Goal: Information Seeking & Learning: Learn about a topic

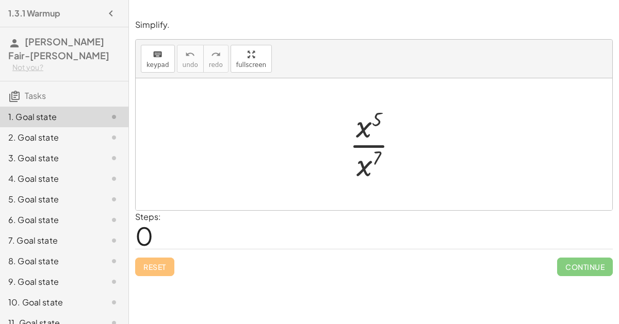
click at [308, 164] on div at bounding box center [374, 144] width 477 height 132
drag, startPoint x: 376, startPoint y: 168, endPoint x: 381, endPoint y: 159, distance: 10.4
click at [381, 159] on div at bounding box center [378, 144] width 68 height 79
drag, startPoint x: 367, startPoint y: 164, endPoint x: 387, endPoint y: 131, distance: 38.7
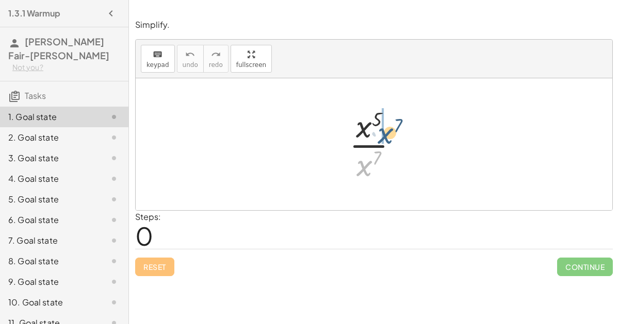
click at [387, 131] on div at bounding box center [378, 144] width 68 height 79
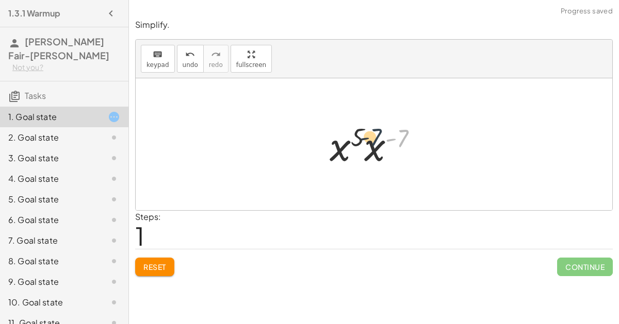
drag, startPoint x: 398, startPoint y: 138, endPoint x: 365, endPoint y: 138, distance: 33.0
click at [365, 138] on div at bounding box center [377, 144] width 107 height 53
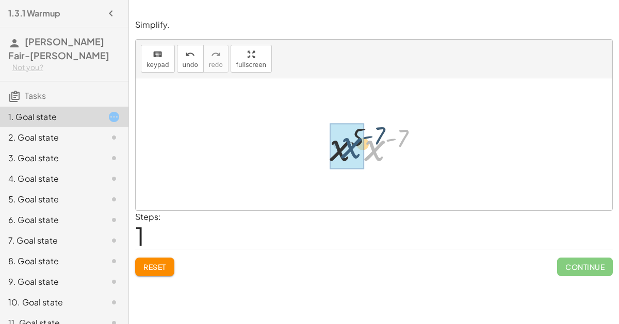
drag, startPoint x: 370, startPoint y: 145, endPoint x: 344, endPoint y: 142, distance: 26.5
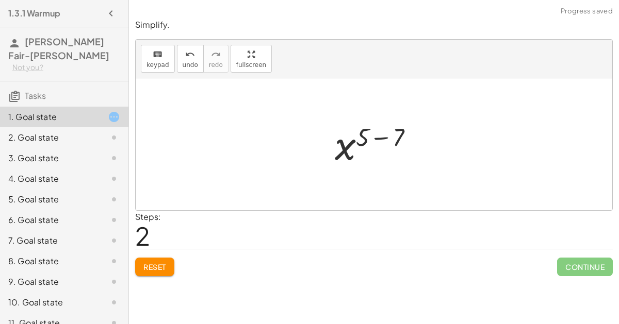
click at [369, 137] on div at bounding box center [379, 144] width 98 height 51
click at [392, 135] on div at bounding box center [379, 144] width 98 height 51
drag, startPoint x: 384, startPoint y: 136, endPoint x: 334, endPoint y: 173, distance: 62.0
drag, startPoint x: 354, startPoint y: 151, endPoint x: 373, endPoint y: 118, distance: 38.6
click at [373, 118] on div "· x 5 · x 7 · x 5 · x ( - 7 ) x ( + 5 − 7 ) x ( - 2 ) x ( ) - 2" at bounding box center [375, 145] width 88 height 56
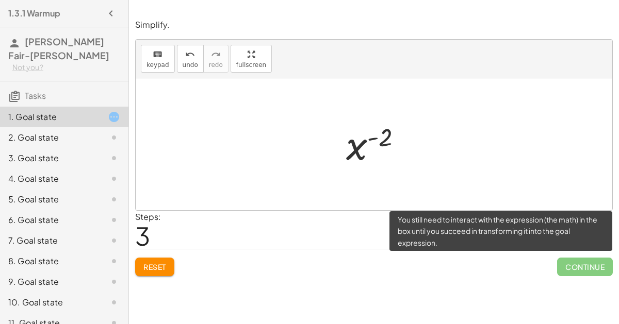
click at [569, 266] on span "Continue" at bounding box center [585, 267] width 56 height 19
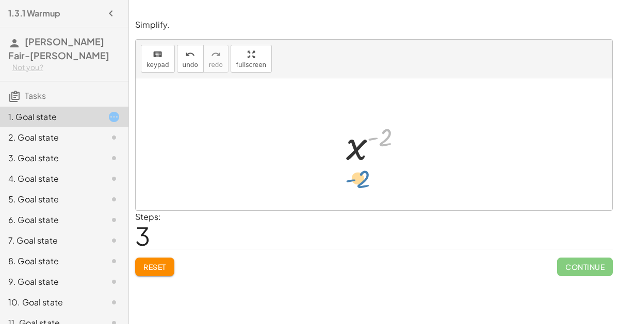
drag, startPoint x: 382, startPoint y: 135, endPoint x: 360, endPoint y: 177, distance: 48.2
drag, startPoint x: 371, startPoint y: 139, endPoint x: 368, endPoint y: 131, distance: 8.6
click at [368, 131] on div at bounding box center [378, 144] width 75 height 51
drag, startPoint x: 369, startPoint y: 137, endPoint x: 368, endPoint y: 147, distance: 10.4
click at [368, 147] on div at bounding box center [378, 144] width 75 height 51
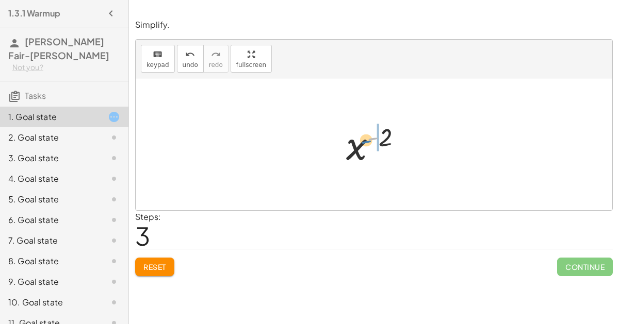
drag, startPoint x: 370, startPoint y: 137, endPoint x: 364, endPoint y: 140, distance: 7.2
click at [364, 140] on div at bounding box center [378, 144] width 75 height 51
drag, startPoint x: 348, startPoint y: 147, endPoint x: 363, endPoint y: 147, distance: 15.0
click at [363, 147] on div at bounding box center [378, 144] width 89 height 51
drag, startPoint x: 346, startPoint y: 143, endPoint x: 345, endPoint y: 153, distance: 9.3
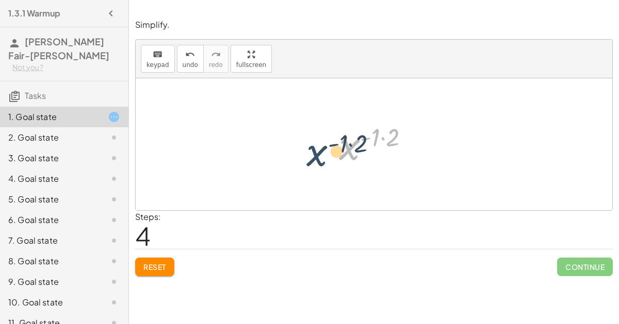
click at [345, 153] on div at bounding box center [378, 144] width 89 height 51
click at [379, 136] on div at bounding box center [378, 144] width 89 height 51
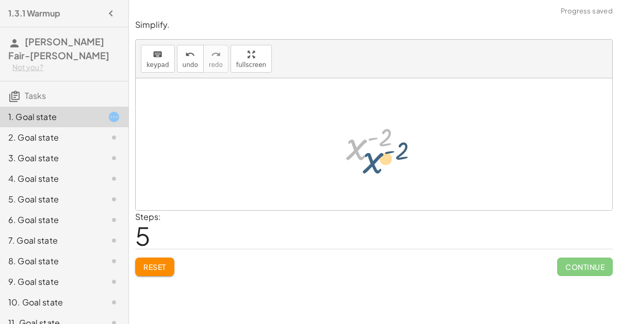
drag, startPoint x: 353, startPoint y: 148, endPoint x: 366, endPoint y: 158, distance: 16.9
click at [366, 158] on div at bounding box center [378, 144] width 75 height 51
drag, startPoint x: 356, startPoint y: 144, endPoint x: 323, endPoint y: 151, distance: 34.3
click at [323, 151] on div "· x 5 · x 7 · x 5 · x ( - 7 ) x ( + 5 − 7 ) x ( - 2 ) x ( · - 1 · 2 ) x ( - 2 )…" at bounding box center [374, 144] width 477 height 132
click at [350, 140] on div at bounding box center [378, 144] width 75 height 51
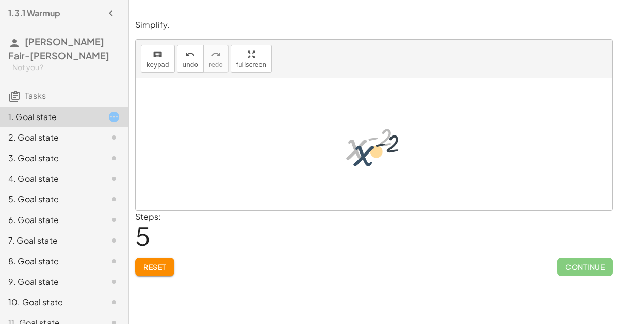
click at [354, 152] on div at bounding box center [378, 144] width 75 height 51
drag, startPoint x: 349, startPoint y: 144, endPoint x: 339, endPoint y: 142, distance: 10.0
click at [339, 142] on div "· x 5 · x 7 · x 5 · x ( - 7 ) x ( + 5 − 7 ) x ( - 2 ) x ( · - 1 · 2 ) x ( ) - 2" at bounding box center [375, 145] width 88 height 56
drag, startPoint x: 349, startPoint y: 143, endPoint x: 356, endPoint y: 165, distance: 23.2
click at [356, 165] on div at bounding box center [378, 144] width 75 height 51
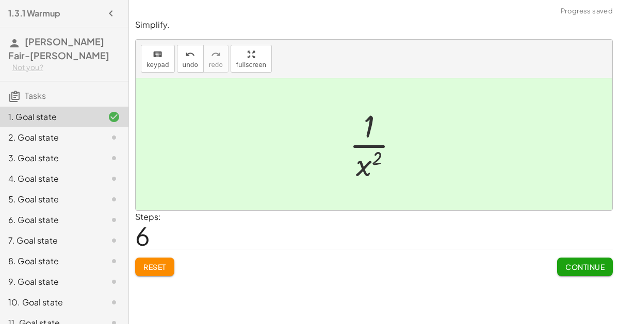
click at [582, 270] on span "Continue" at bounding box center [584, 267] width 39 height 9
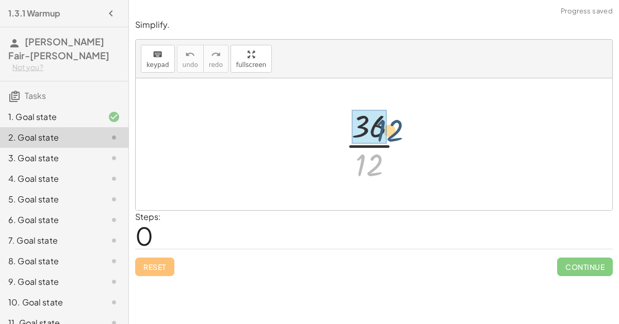
drag, startPoint x: 376, startPoint y: 159, endPoint x: 388, endPoint y: 124, distance: 37.4
click at [388, 124] on div at bounding box center [378, 144] width 77 height 79
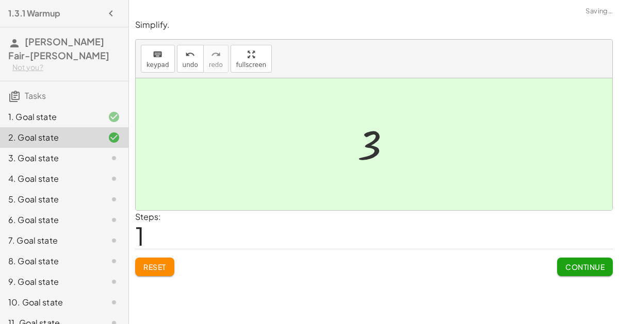
click at [369, 146] on div at bounding box center [378, 144] width 52 height 51
click at [590, 261] on button "Continue" at bounding box center [585, 267] width 56 height 19
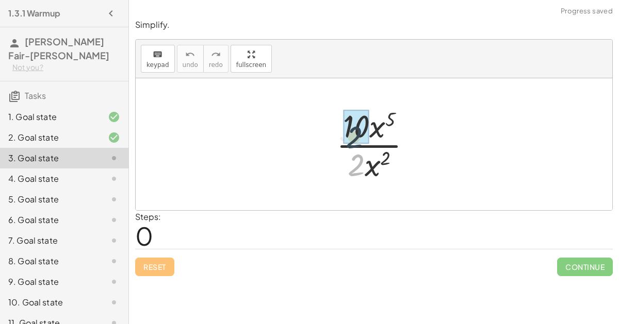
drag, startPoint x: 351, startPoint y: 159, endPoint x: 349, endPoint y: 130, distance: 29.0
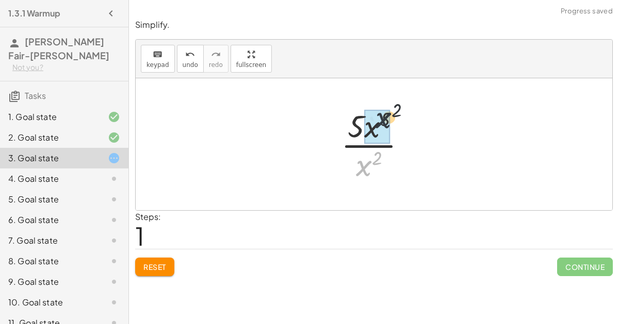
drag, startPoint x: 360, startPoint y: 161, endPoint x: 381, endPoint y: 111, distance: 54.8
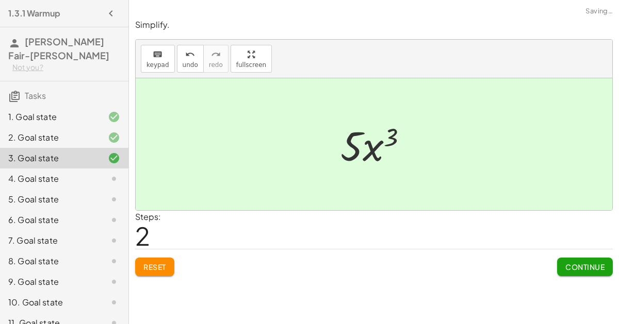
click at [366, 144] on div at bounding box center [378, 144] width 86 height 53
click at [571, 269] on span "Continue" at bounding box center [584, 267] width 39 height 9
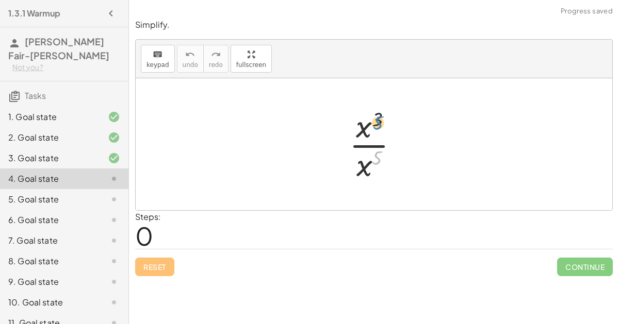
drag, startPoint x: 380, startPoint y: 158, endPoint x: 373, endPoint y: 162, distance: 8.1
click at [373, 162] on div at bounding box center [378, 144] width 68 height 79
drag, startPoint x: 364, startPoint y: 166, endPoint x: 389, endPoint y: 120, distance: 52.4
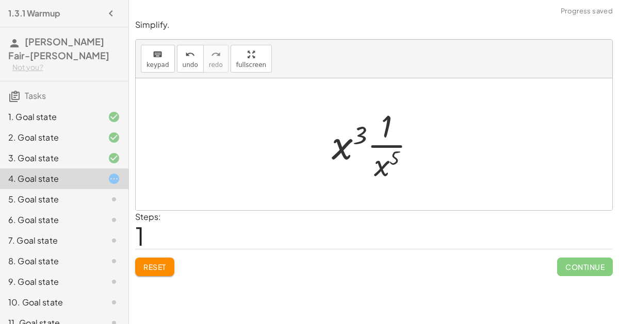
click at [366, 138] on div at bounding box center [378, 144] width 103 height 79
drag, startPoint x: 338, startPoint y: 137, endPoint x: 363, endPoint y: 140, distance: 25.0
click at [363, 140] on div at bounding box center [378, 144] width 103 height 79
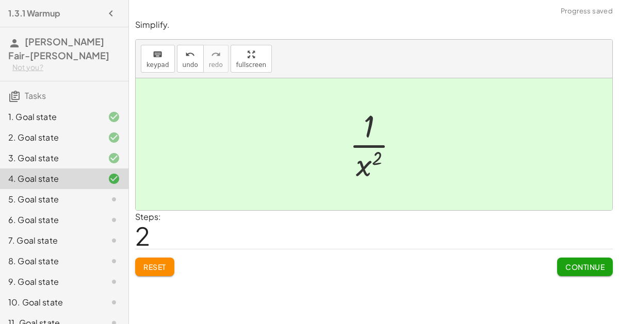
click at [377, 162] on div at bounding box center [378, 144] width 68 height 79
click at [579, 263] on span "Continue" at bounding box center [584, 267] width 39 height 9
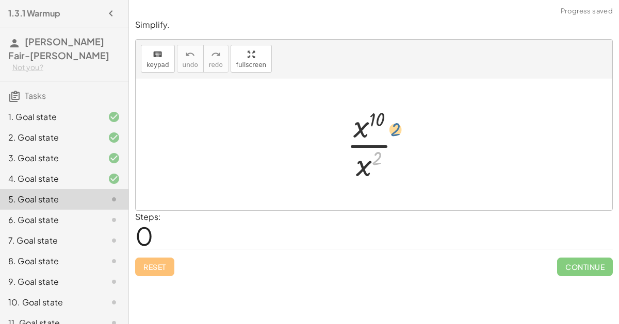
drag, startPoint x: 374, startPoint y: 156, endPoint x: 392, endPoint y: 147, distance: 19.8
click at [392, 147] on div at bounding box center [378, 144] width 73 height 79
drag, startPoint x: 368, startPoint y: 160, endPoint x: 405, endPoint y: 119, distance: 55.5
click at [405, 119] on div at bounding box center [378, 144] width 73 height 79
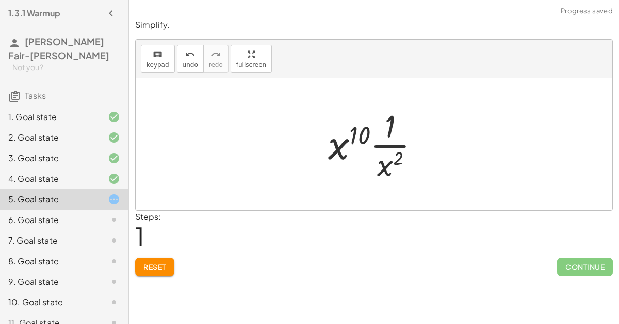
click at [388, 168] on div at bounding box center [378, 144] width 110 height 79
click at [365, 137] on div at bounding box center [378, 144] width 110 height 79
drag, startPoint x: 345, startPoint y: 140, endPoint x: 405, endPoint y: 152, distance: 61.0
click at [405, 152] on div at bounding box center [378, 144] width 110 height 79
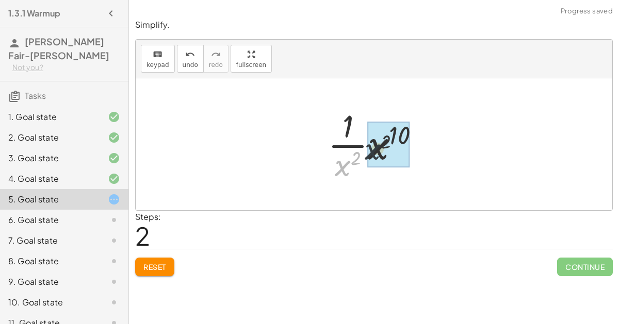
drag, startPoint x: 343, startPoint y: 160, endPoint x: 389, endPoint y: 134, distance: 53.6
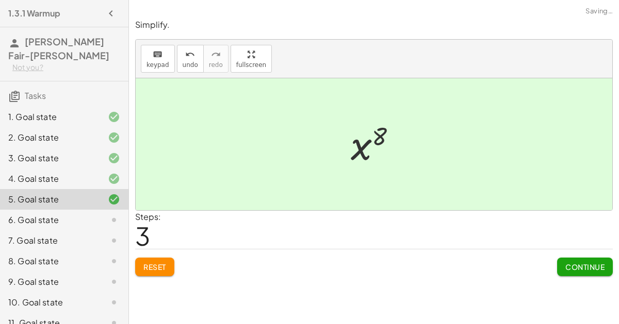
click at [364, 148] on div at bounding box center [378, 144] width 64 height 51
click at [583, 266] on span "Continue" at bounding box center [584, 267] width 39 height 9
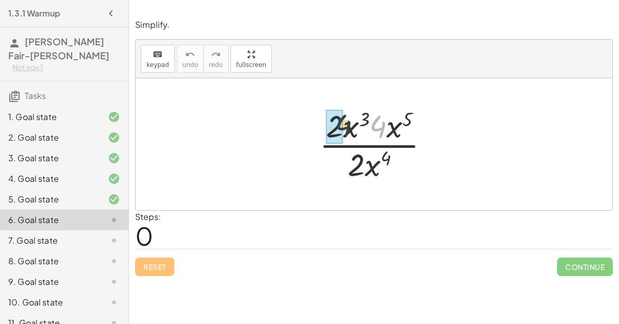
drag, startPoint x: 376, startPoint y: 132, endPoint x: 326, endPoint y: 131, distance: 49.5
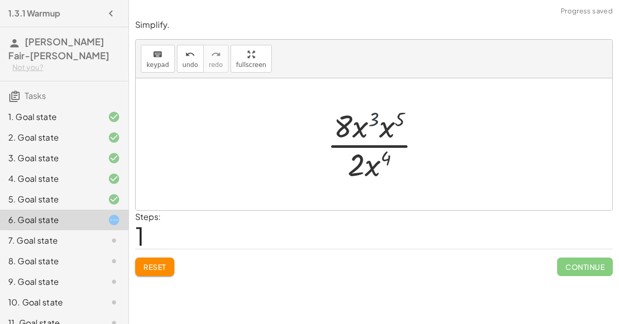
drag, startPoint x: 376, startPoint y: 122, endPoint x: 408, endPoint y: 116, distance: 33.0
click at [408, 116] on div at bounding box center [378, 144] width 113 height 79
drag, startPoint x: 391, startPoint y: 127, endPoint x: 367, endPoint y: 128, distance: 23.8
click at [384, 119] on div at bounding box center [378, 144] width 114 height 79
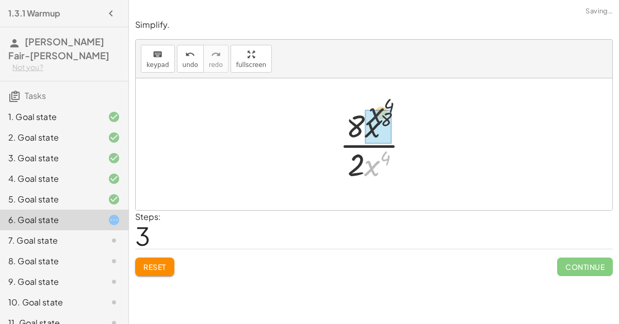
drag, startPoint x: 377, startPoint y: 165, endPoint x: 381, endPoint y: 109, distance: 55.9
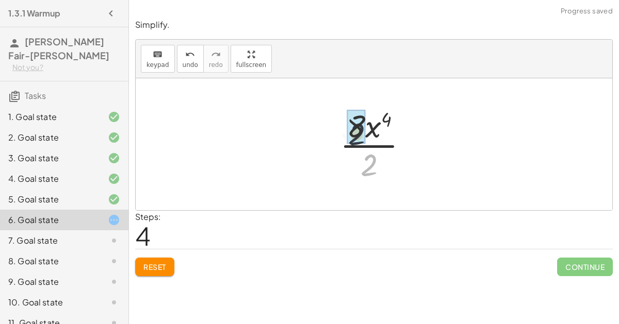
drag, startPoint x: 371, startPoint y: 157, endPoint x: 357, endPoint y: 125, distance: 35.4
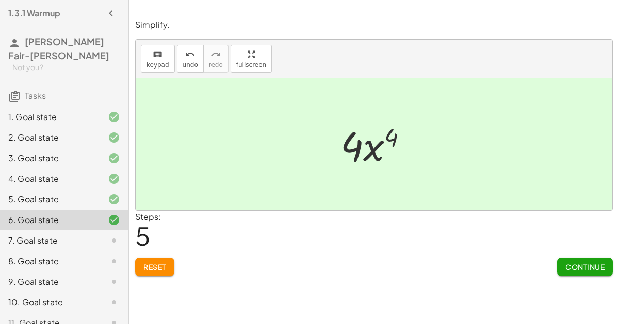
click at [575, 269] on span "Continue" at bounding box center [584, 267] width 39 height 9
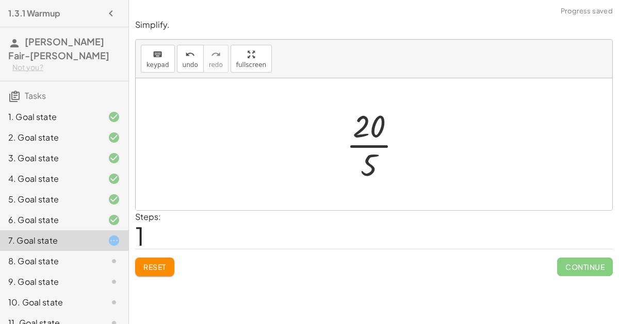
click at [368, 131] on div at bounding box center [378, 144] width 74 height 79
drag, startPoint x: 370, startPoint y: 156, endPoint x: 365, endPoint y: 136, distance: 20.9
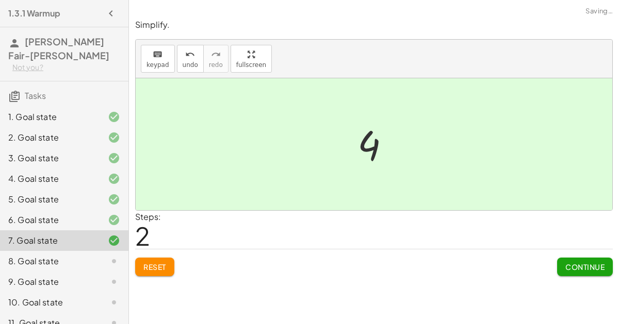
click at [568, 264] on span "Continue" at bounding box center [584, 267] width 39 height 9
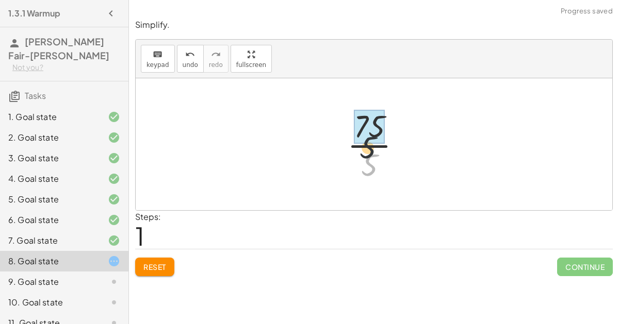
drag, startPoint x: 373, startPoint y: 156, endPoint x: 370, endPoint y: 133, distance: 23.5
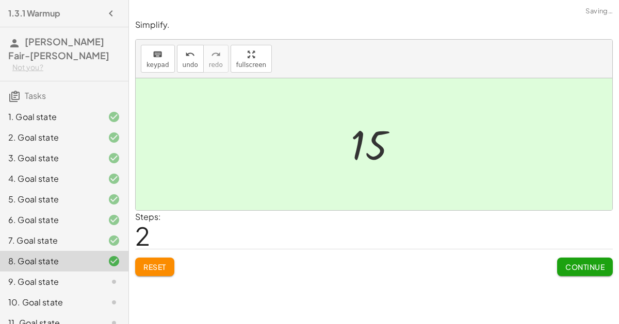
click at [557, 261] on button "Continue" at bounding box center [585, 267] width 56 height 19
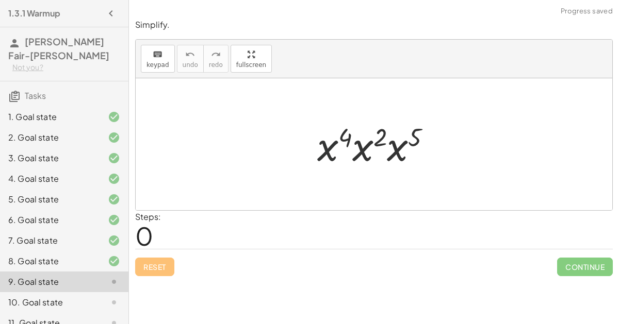
click at [333, 147] on div at bounding box center [378, 144] width 133 height 53
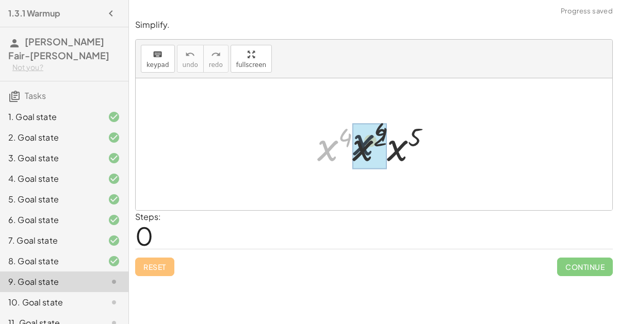
drag, startPoint x: 333, startPoint y: 145, endPoint x: 378, endPoint y: 139, distance: 45.3
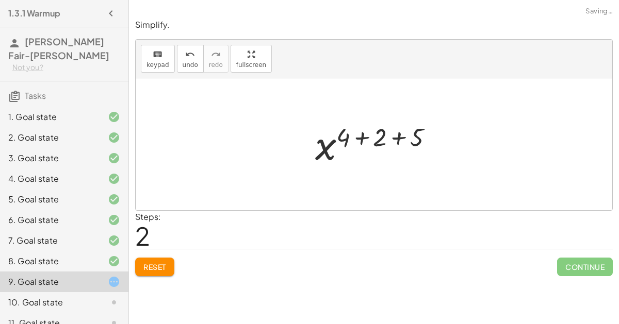
click at [363, 136] on div at bounding box center [378, 144] width 136 height 51
click at [363, 138] on div at bounding box center [378, 144] width 100 height 51
click at [380, 140] on div at bounding box center [378, 144] width 100 height 51
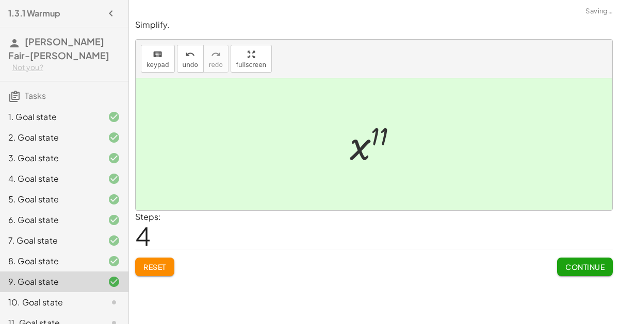
click at [565, 268] on span "Continue" at bounding box center [584, 267] width 39 height 9
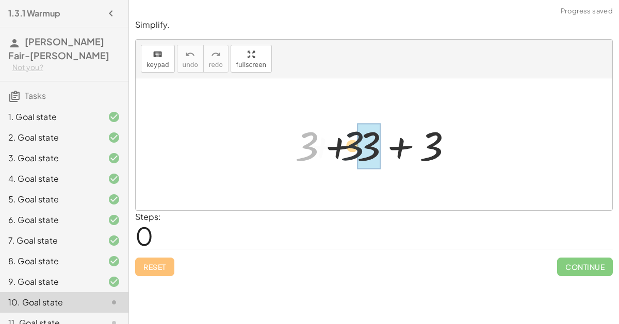
drag, startPoint x: 307, startPoint y: 151, endPoint x: 376, endPoint y: 151, distance: 68.6
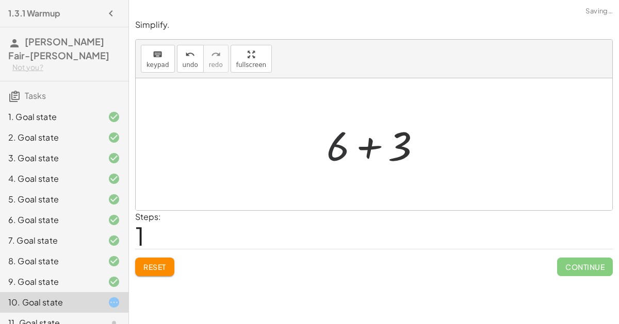
drag, startPoint x: 333, startPoint y: 145, endPoint x: 369, endPoint y: 147, distance: 36.7
click at [369, 147] on div at bounding box center [377, 144] width 113 height 53
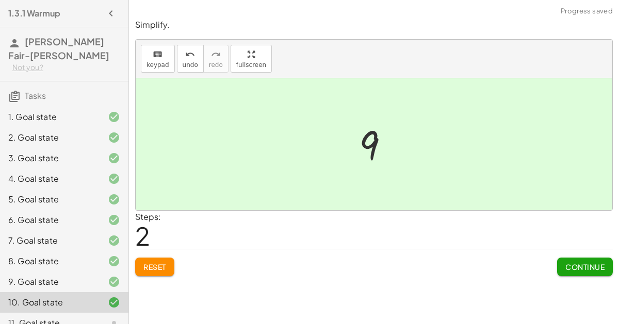
click at [550, 258] on div "Reset Continue" at bounding box center [374, 262] width 478 height 27
click at [577, 264] on span "Continue" at bounding box center [584, 267] width 39 height 9
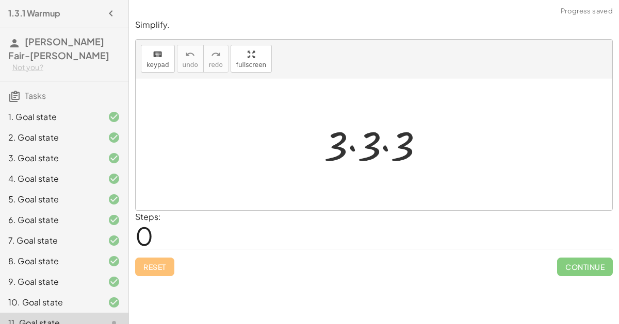
click at [334, 131] on div at bounding box center [378, 144] width 119 height 53
click at [352, 141] on div at bounding box center [378, 144] width 119 height 53
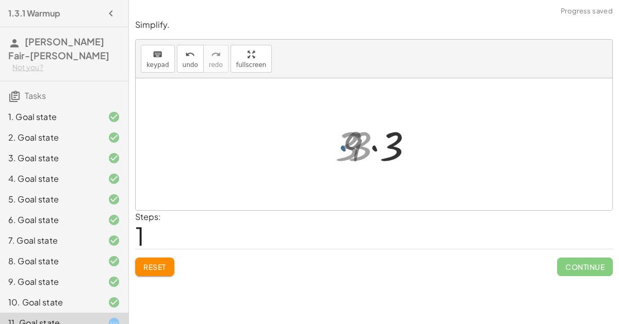
click at [377, 149] on div at bounding box center [378, 144] width 82 height 53
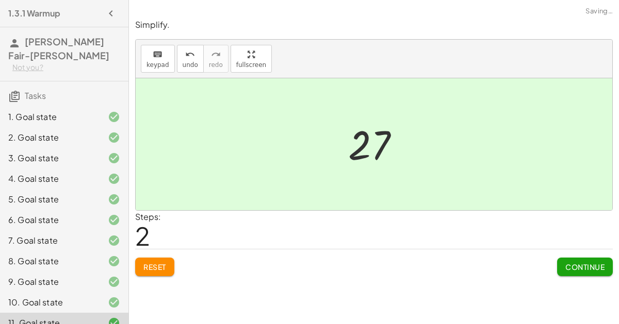
click at [582, 269] on span "Continue" at bounding box center [584, 267] width 39 height 9
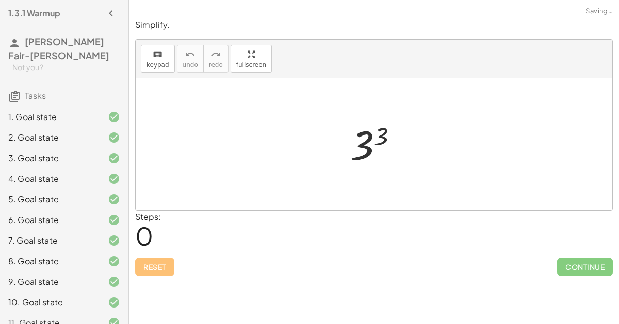
click at [375, 139] on div at bounding box center [378, 144] width 66 height 51
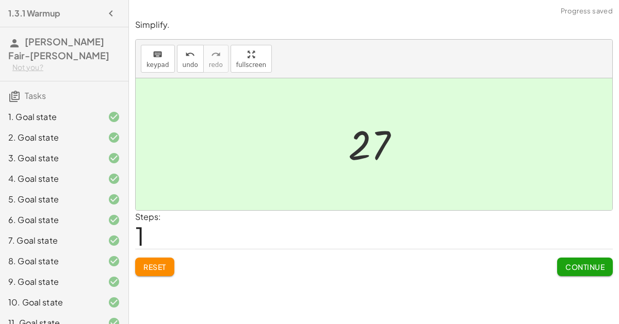
click at [567, 268] on span "Continue" at bounding box center [584, 267] width 39 height 9
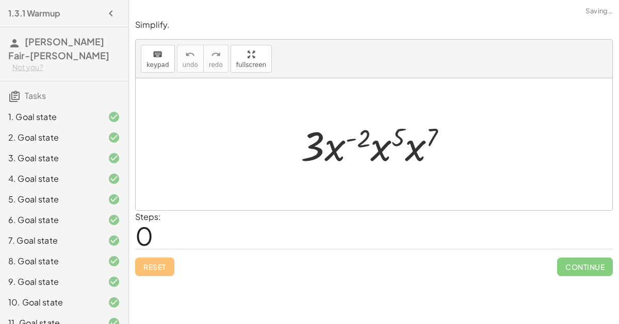
drag, startPoint x: 357, startPoint y: 142, endPoint x: 410, endPoint y: 133, distance: 53.9
click at [410, 133] on div at bounding box center [378, 144] width 165 height 53
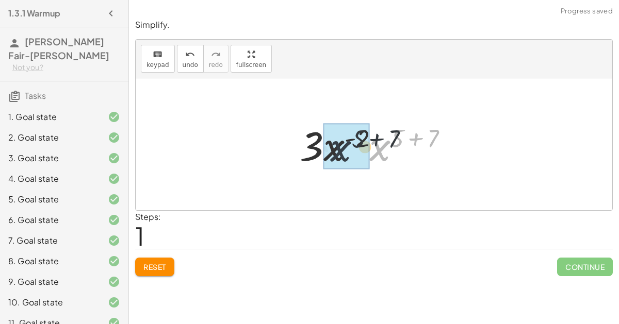
drag, startPoint x: 384, startPoint y: 150, endPoint x: 332, endPoint y: 150, distance: 52.1
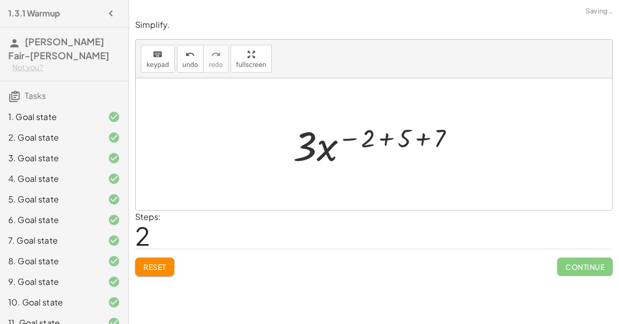
click at [352, 136] on div at bounding box center [378, 144] width 181 height 53
click at [371, 137] on div at bounding box center [378, 144] width 181 height 53
click at [389, 139] on div at bounding box center [378, 144] width 181 height 53
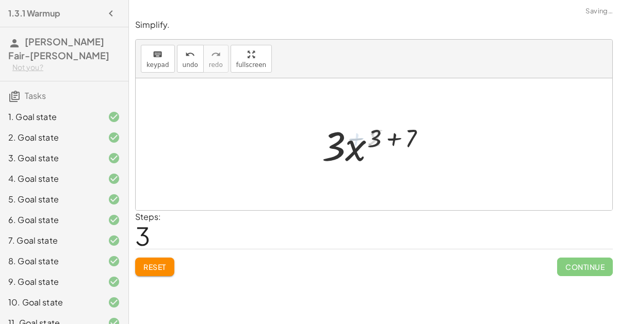
click at [394, 138] on div at bounding box center [378, 144] width 122 height 53
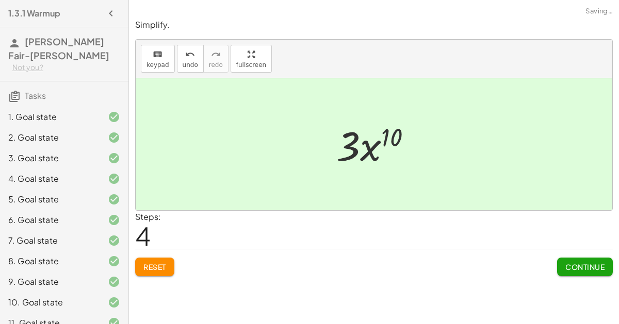
click at [572, 259] on button "Continue" at bounding box center [585, 267] width 56 height 19
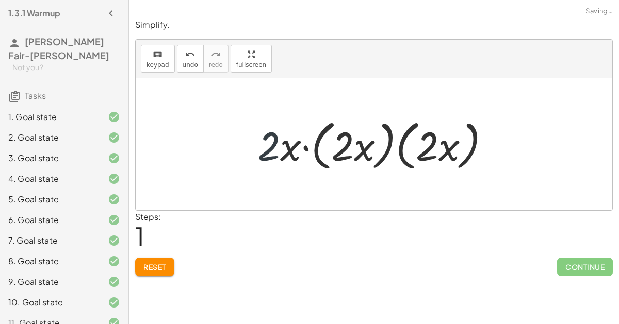
click at [279, 143] on div at bounding box center [377, 144] width 251 height 59
drag, startPoint x: 384, startPoint y: 151, endPoint x: 410, endPoint y: 152, distance: 25.3
click at [410, 152] on div at bounding box center [377, 144] width 251 height 59
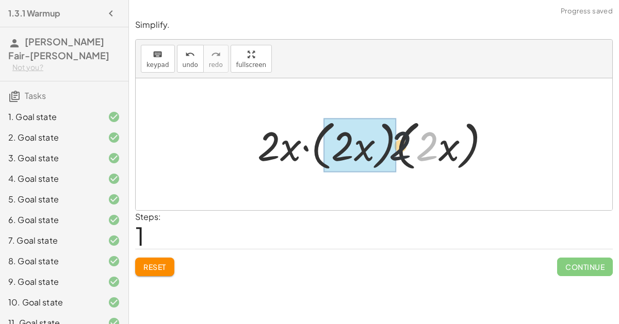
drag, startPoint x: 425, startPoint y: 151, endPoint x: 375, endPoint y: 150, distance: 50.1
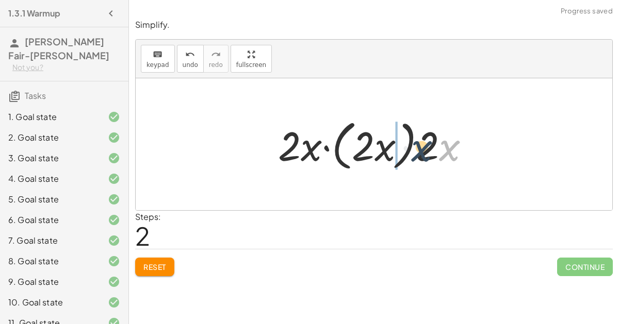
drag, startPoint x: 447, startPoint y: 145, endPoint x: 405, endPoint y: 144, distance: 41.3
click at [405, 144] on div at bounding box center [378, 144] width 210 height 59
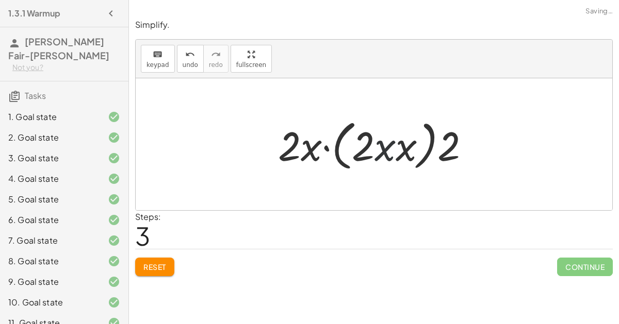
click at [388, 145] on div at bounding box center [378, 144] width 210 height 59
drag, startPoint x: 358, startPoint y: 144, endPoint x: 416, endPoint y: 146, distance: 57.8
click at [416, 146] on div at bounding box center [378, 144] width 210 height 59
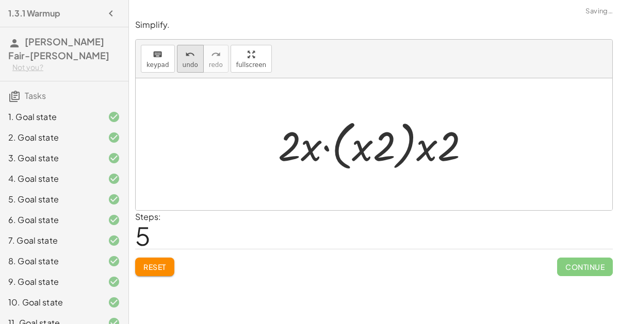
click at [188, 66] on span "undo" at bounding box center [190, 64] width 15 height 7
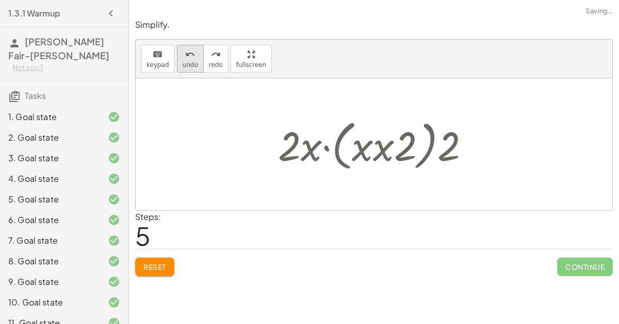
click at [188, 66] on span "undo" at bounding box center [190, 64] width 15 height 7
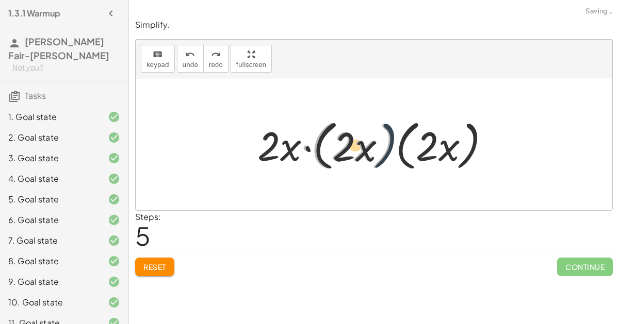
drag, startPoint x: 385, startPoint y: 145, endPoint x: 393, endPoint y: 144, distance: 7.8
click at [393, 144] on div at bounding box center [377, 144] width 251 height 59
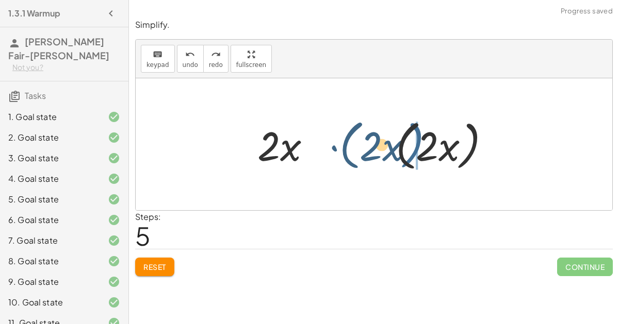
drag, startPoint x: 393, startPoint y: 144, endPoint x: 451, endPoint y: 147, distance: 58.3
click at [451, 147] on div at bounding box center [377, 144] width 251 height 59
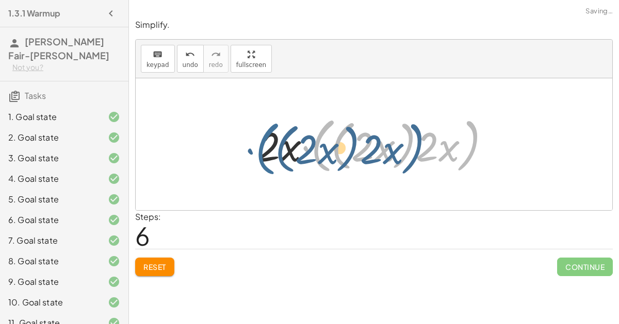
drag, startPoint x: 315, startPoint y: 144, endPoint x: 243, endPoint y: 147, distance: 71.8
click at [243, 147] on div "· ( · 2 · x ) · ( · 2 · x ) · ( · 2 · x ) · 2 · x · ( · 2 · x ) · ( · 2 · x ) ·…" at bounding box center [374, 144] width 264 height 71
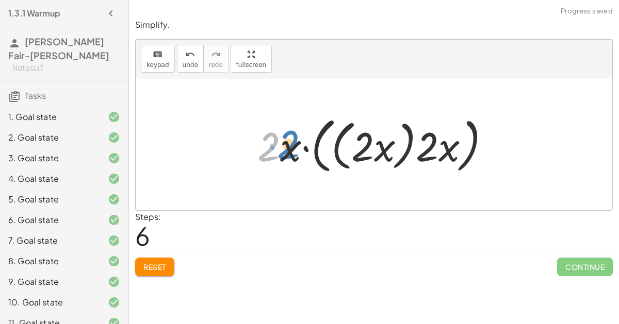
drag, startPoint x: 264, startPoint y: 148, endPoint x: 256, endPoint y: 148, distance: 7.2
click at [256, 148] on div at bounding box center [377, 145] width 251 height 66
drag, startPoint x: 284, startPoint y: 149, endPoint x: 276, endPoint y: 155, distance: 10.3
click at [276, 155] on div at bounding box center [377, 145] width 251 height 66
drag, startPoint x: 268, startPoint y: 132, endPoint x: 299, endPoint y: 154, distance: 37.4
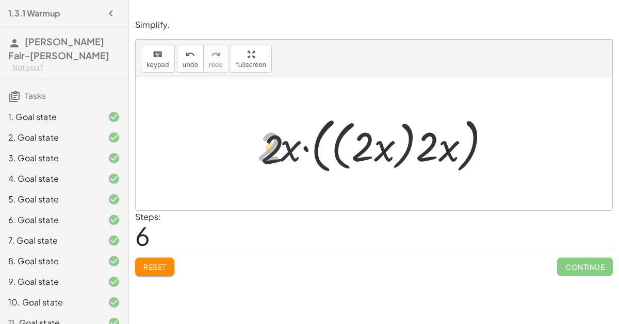
click at [299, 154] on div at bounding box center [377, 145] width 251 height 66
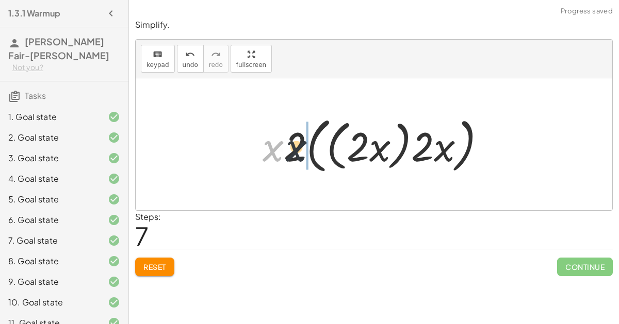
drag, startPoint x: 268, startPoint y: 149, endPoint x: 305, endPoint y: 150, distance: 37.7
click at [305, 150] on div at bounding box center [377, 145] width 241 height 66
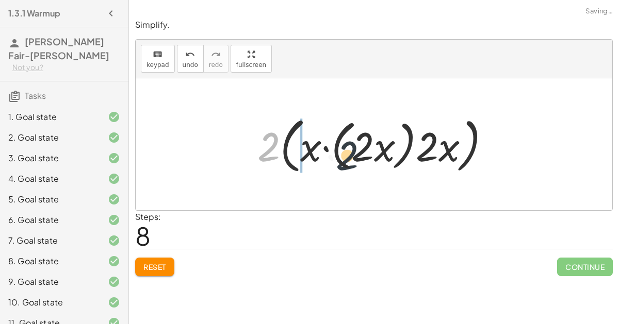
drag, startPoint x: 263, startPoint y: 147, endPoint x: 355, endPoint y: 157, distance: 92.4
click at [355, 157] on div at bounding box center [377, 145] width 251 height 66
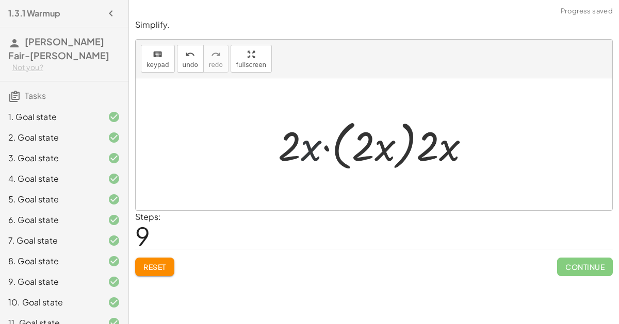
click at [321, 151] on div at bounding box center [378, 144] width 210 height 59
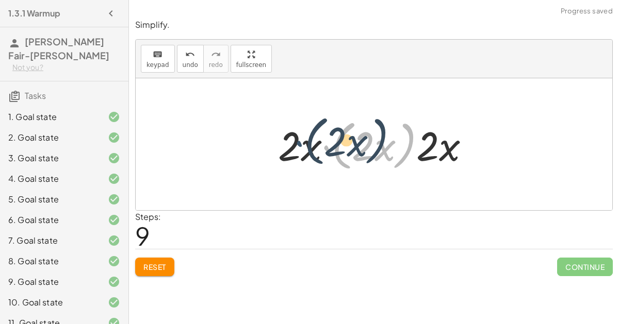
drag, startPoint x: 331, startPoint y: 151, endPoint x: 258, endPoint y: 148, distance: 72.3
click at [258, 148] on div "· ( · 2 · x ) · ( · 2 · x ) · ( · 2 · x ) · 2 · x · ( · 2 · x ) · ( · 2 · x ) ·…" at bounding box center [374, 144] width 477 height 132
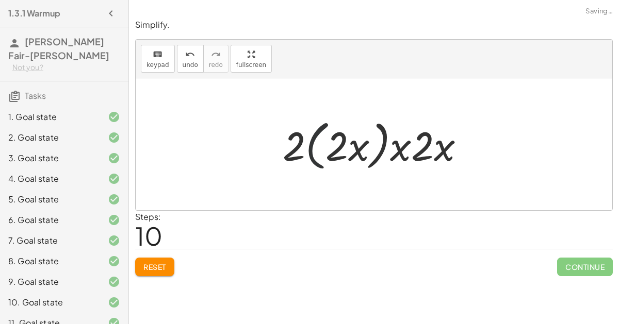
drag, startPoint x: 315, startPoint y: 149, endPoint x: 273, endPoint y: 144, distance: 42.5
click at [273, 144] on div "· ( · 2 · x ) · ( · 2 · x ) · ( · 2 · x ) · 2 · x · ( · 2 · x ) · ( · 2 · x ) ·…" at bounding box center [374, 144] width 214 height 64
drag, startPoint x: 293, startPoint y: 142, endPoint x: 393, endPoint y: 141, distance: 100.6
click at [393, 141] on div at bounding box center [378, 144] width 201 height 59
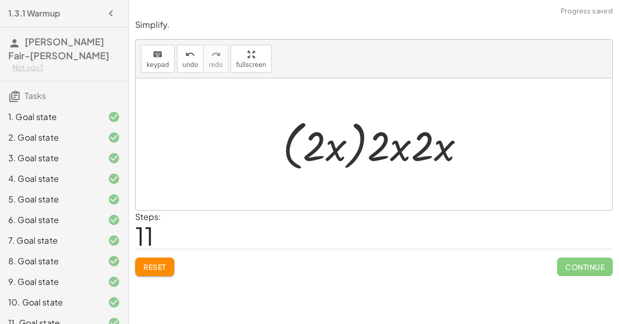
click at [404, 147] on div at bounding box center [378, 144] width 201 height 59
click at [417, 148] on div at bounding box center [378, 144] width 201 height 59
drag, startPoint x: 417, startPoint y: 149, endPoint x: 382, endPoint y: 148, distance: 35.6
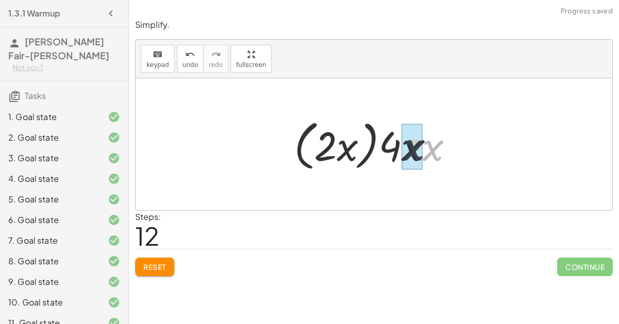
drag, startPoint x: 440, startPoint y: 152, endPoint x: 419, endPoint y: 150, distance: 21.2
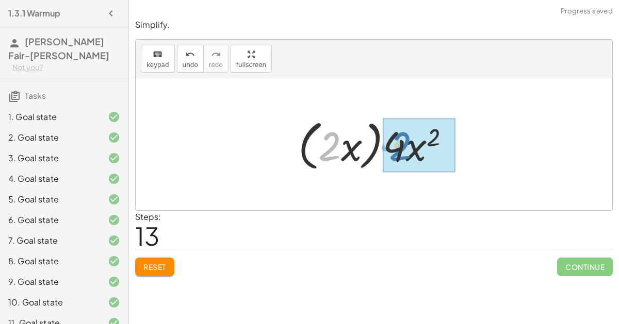
drag, startPoint x: 330, startPoint y: 141, endPoint x: 402, endPoint y: 141, distance: 72.2
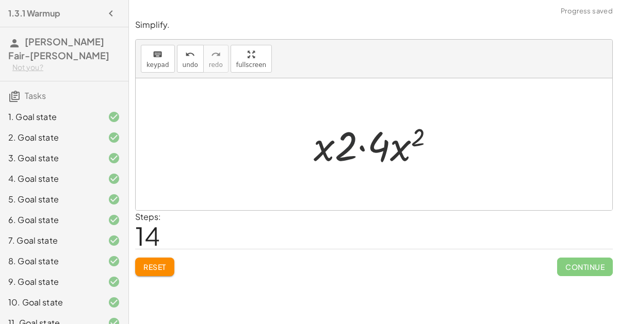
click at [337, 147] on div at bounding box center [378, 144] width 140 height 53
click at [360, 145] on div at bounding box center [378, 144] width 140 height 53
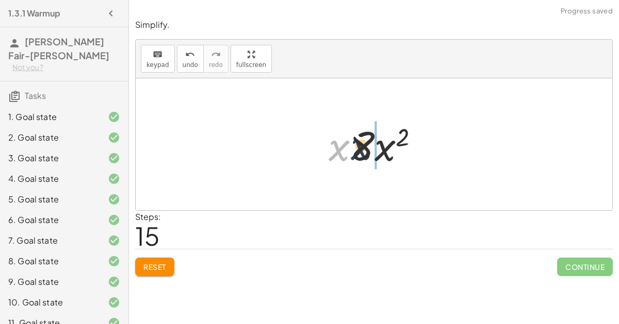
drag, startPoint x: 347, startPoint y: 147, endPoint x: 387, endPoint y: 146, distance: 40.3
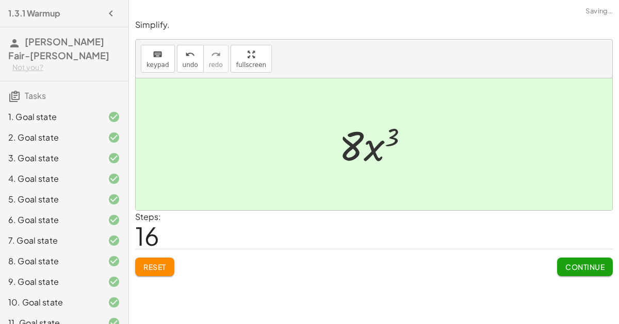
click at [577, 265] on span "Continue" at bounding box center [584, 267] width 39 height 9
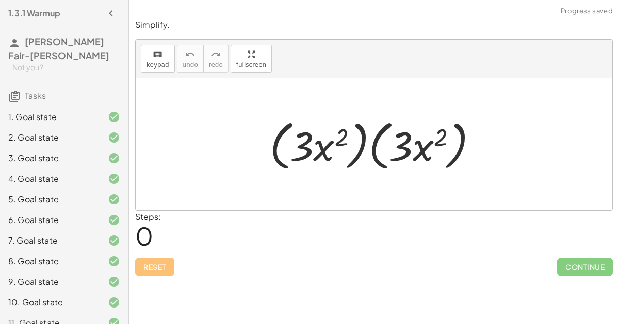
scroll to position [206, 0]
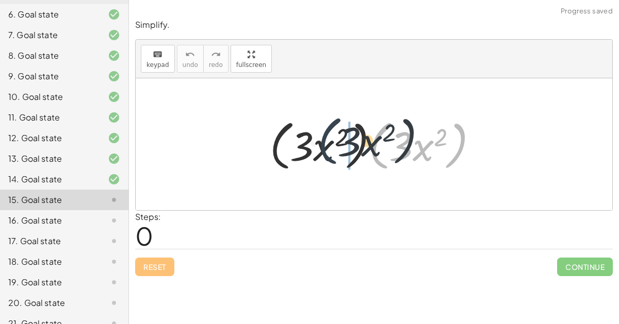
drag, startPoint x: 374, startPoint y: 151, endPoint x: 254, endPoint y: 153, distance: 119.7
click at [254, 153] on div "· ( · 3 · x 2 ) · ( · 3 · x 2 ) · ( · 3 · x 2 )" at bounding box center [374, 144] width 240 height 64
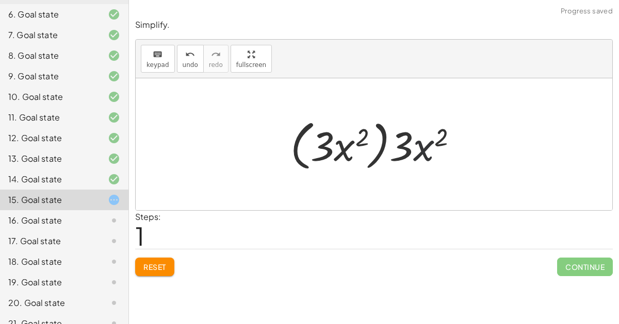
drag, startPoint x: 424, startPoint y: 144, endPoint x: 350, endPoint y: 149, distance: 73.9
click at [350, 149] on div at bounding box center [378, 144] width 186 height 59
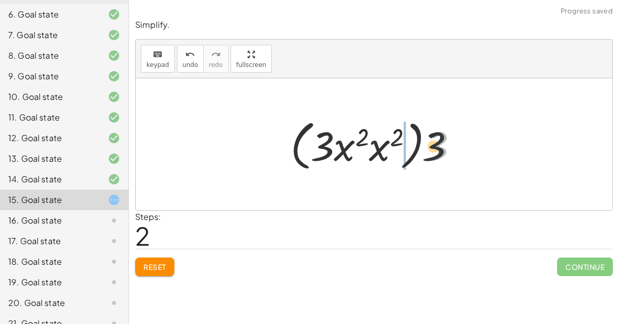
drag, startPoint x: 434, startPoint y: 156, endPoint x: 319, endPoint y: 155, distance: 115.0
click at [319, 155] on div at bounding box center [378, 144] width 186 height 59
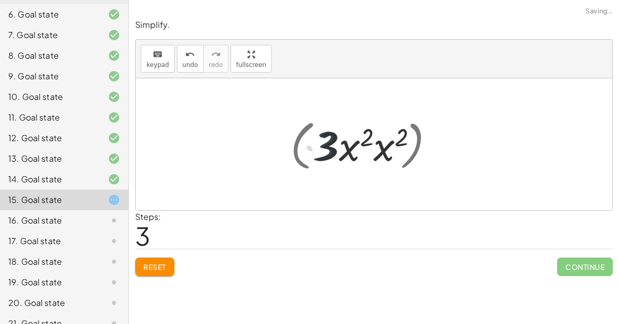
click at [319, 155] on div at bounding box center [378, 144] width 155 height 53
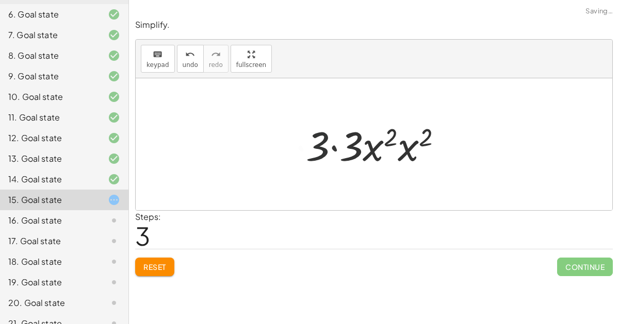
click at [350, 146] on div at bounding box center [378, 144] width 155 height 53
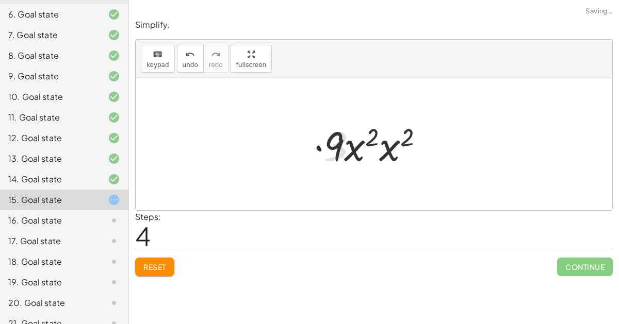
click at [366, 157] on div at bounding box center [378, 144] width 118 height 53
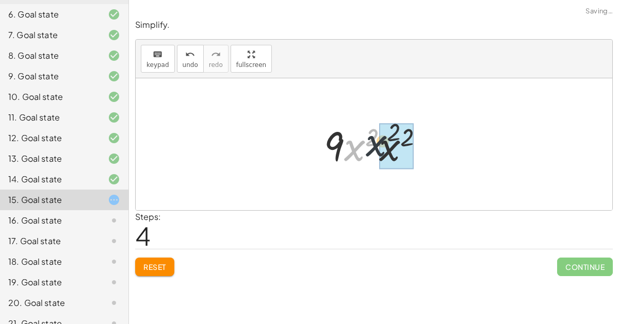
drag, startPoint x: 354, startPoint y: 150, endPoint x: 377, endPoint y: 145, distance: 23.3
click at [377, 145] on div at bounding box center [378, 144] width 118 height 53
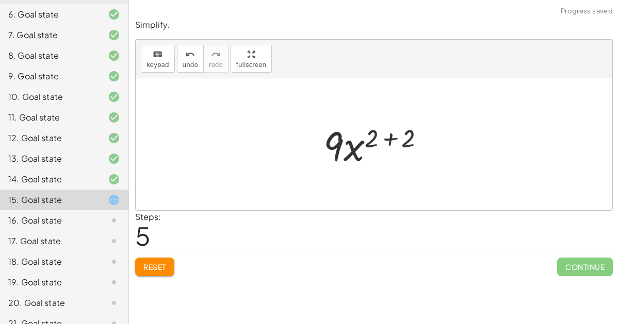
click at [387, 141] on div at bounding box center [378, 144] width 120 height 53
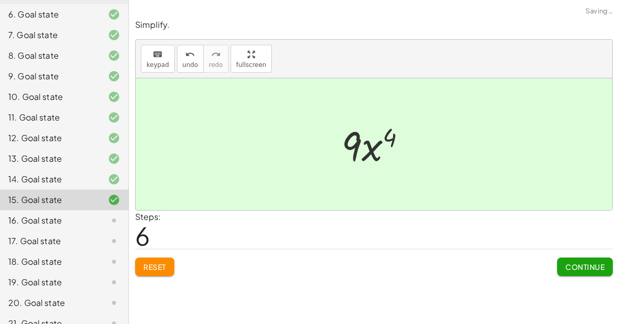
click at [571, 263] on span "Continue" at bounding box center [584, 267] width 39 height 9
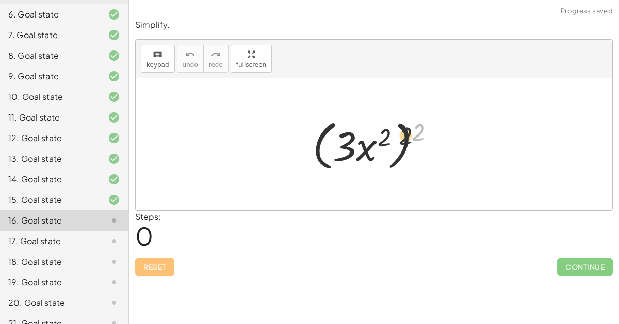
drag, startPoint x: 419, startPoint y: 133, endPoint x: 386, endPoint y: 141, distance: 33.9
click at [386, 141] on div at bounding box center [377, 144] width 141 height 59
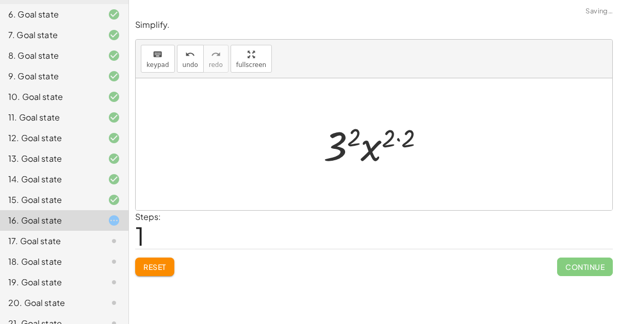
click at [383, 140] on div at bounding box center [378, 144] width 120 height 53
click at [354, 138] on div at bounding box center [378, 144] width 120 height 53
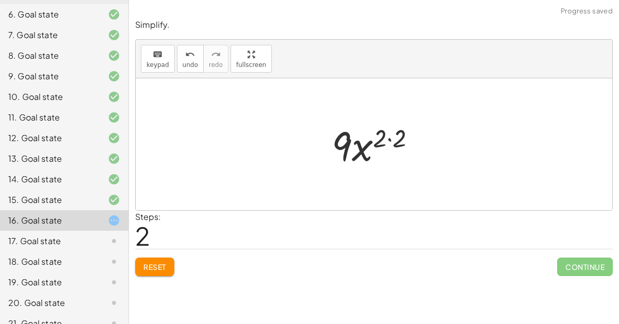
click at [376, 143] on div at bounding box center [378, 144] width 103 height 53
click at [393, 140] on div at bounding box center [378, 144] width 103 height 53
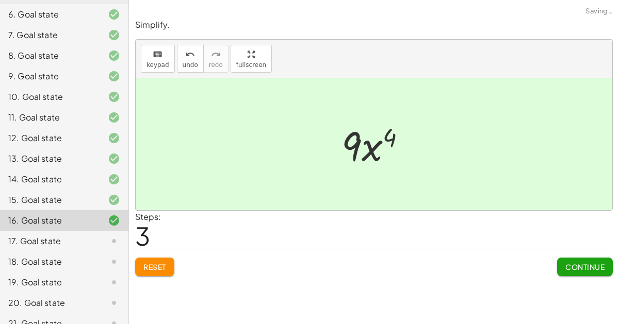
click at [564, 261] on button "Continue" at bounding box center [585, 267] width 56 height 19
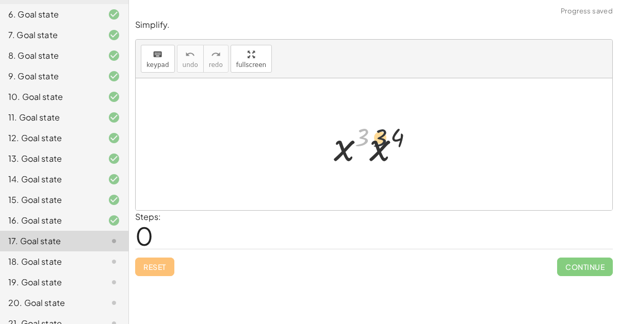
drag, startPoint x: 361, startPoint y: 136, endPoint x: 390, endPoint y: 137, distance: 28.9
click at [390, 137] on div at bounding box center [378, 144] width 99 height 53
drag, startPoint x: 396, startPoint y: 138, endPoint x: 356, endPoint y: 141, distance: 39.8
click at [356, 141] on div at bounding box center [378, 144] width 99 height 53
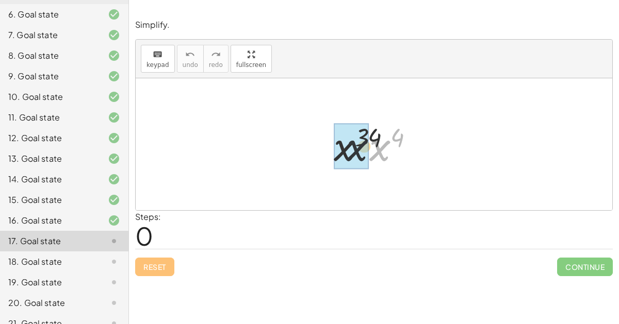
drag, startPoint x: 372, startPoint y: 151, endPoint x: 337, endPoint y: 151, distance: 35.1
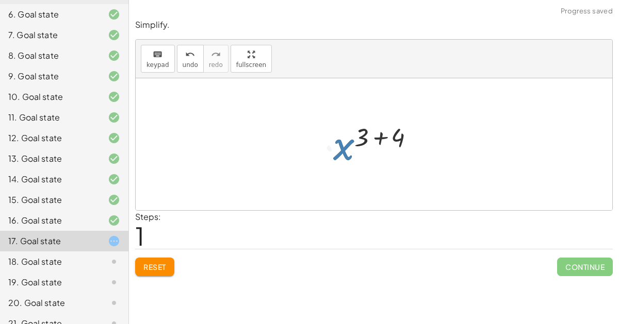
click at [374, 134] on div at bounding box center [378, 144] width 101 height 51
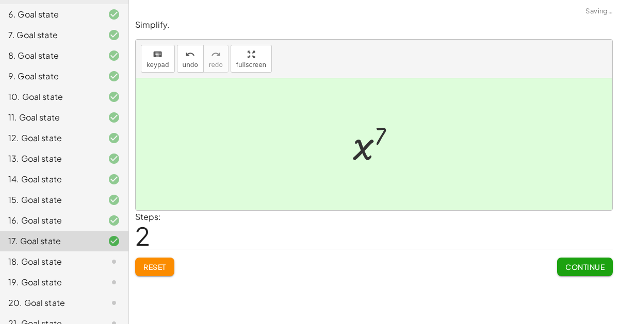
click at [570, 266] on span "Continue" at bounding box center [584, 267] width 39 height 9
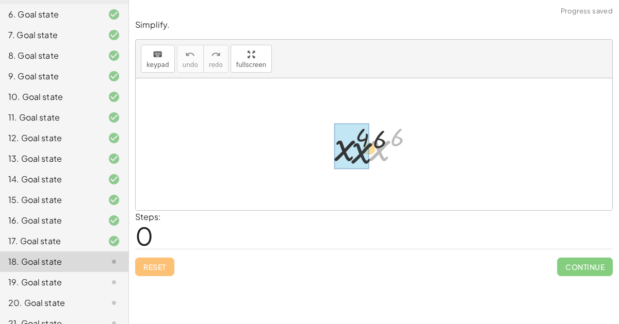
drag, startPoint x: 383, startPoint y: 146, endPoint x: 345, endPoint y: 152, distance: 38.6
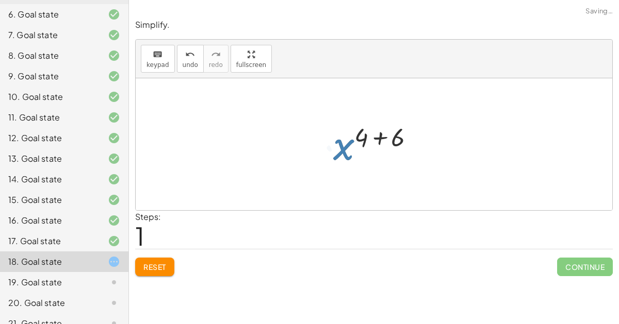
click at [392, 134] on div at bounding box center [378, 144] width 100 height 51
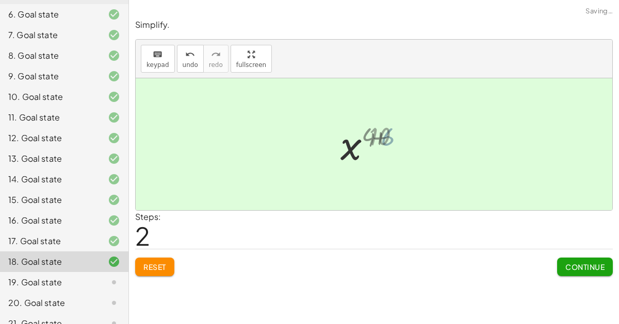
click at [376, 137] on div at bounding box center [378, 144] width 71 height 51
click at [565, 264] on span "Continue" at bounding box center [584, 267] width 39 height 9
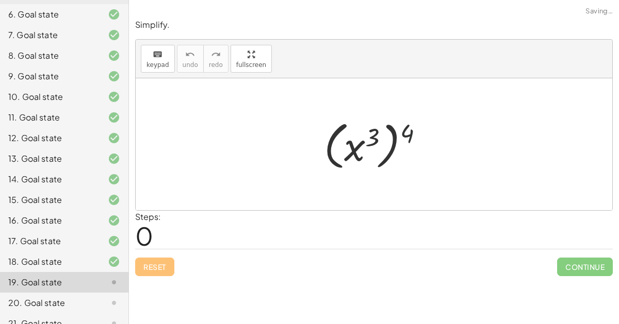
drag, startPoint x: 408, startPoint y: 134, endPoint x: 355, endPoint y: 145, distance: 53.8
click at [355, 145] on div at bounding box center [378, 144] width 118 height 57
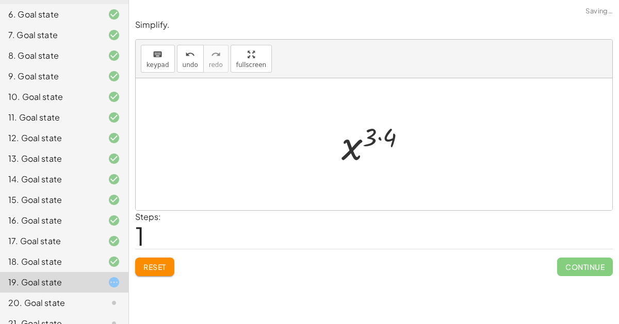
click at [370, 139] on div at bounding box center [377, 144] width 83 height 51
click at [377, 138] on div at bounding box center [377, 144] width 83 height 51
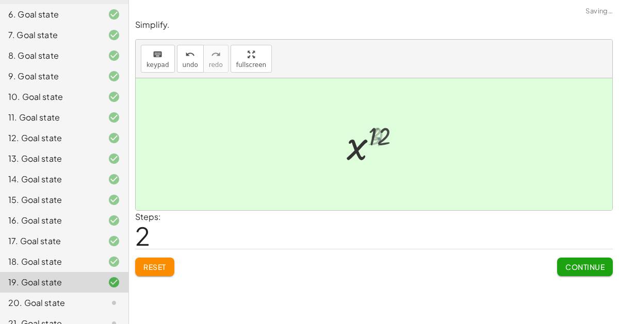
click at [359, 142] on div at bounding box center [378, 144] width 72 height 51
click at [376, 140] on div at bounding box center [378, 144] width 72 height 51
click at [579, 265] on span "Continue" at bounding box center [584, 267] width 39 height 9
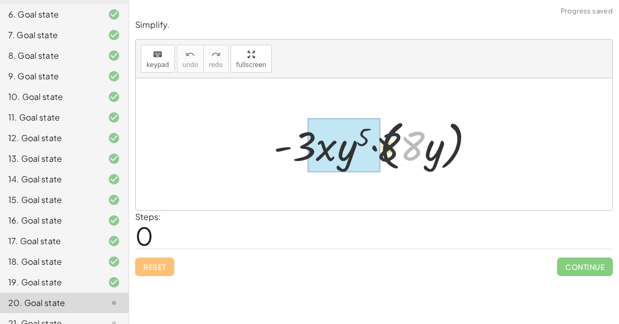
drag, startPoint x: 421, startPoint y: 138, endPoint x: 325, endPoint y: 140, distance: 96.5
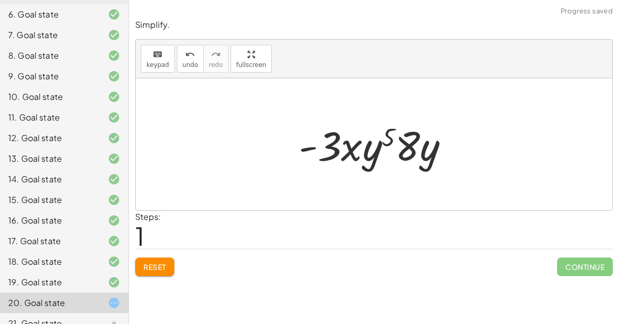
click at [427, 149] on div at bounding box center [378, 144] width 169 height 53
drag, startPoint x: 423, startPoint y: 149, endPoint x: 362, endPoint y: 149, distance: 60.4
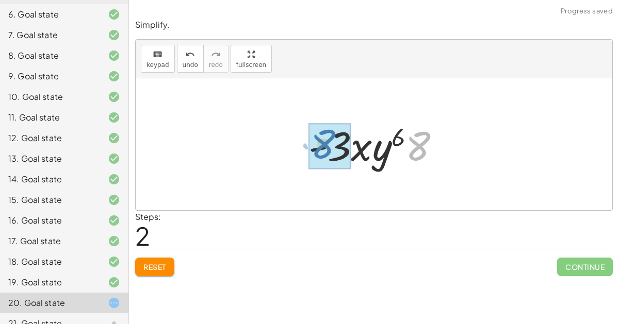
drag, startPoint x: 420, startPoint y: 150, endPoint x: 328, endPoint y: 148, distance: 91.8
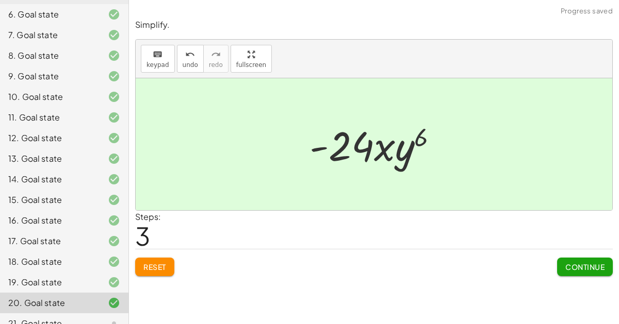
click at [579, 268] on span "Continue" at bounding box center [584, 267] width 39 height 9
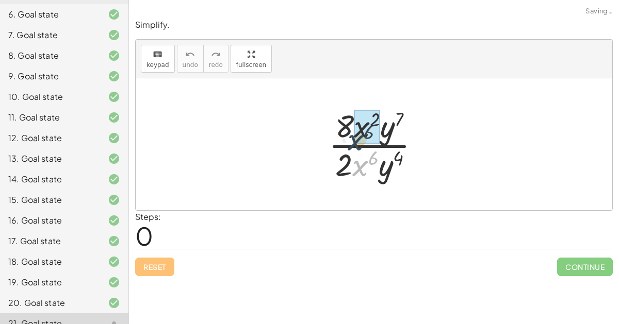
drag, startPoint x: 359, startPoint y: 164, endPoint x: 353, endPoint y: 139, distance: 25.8
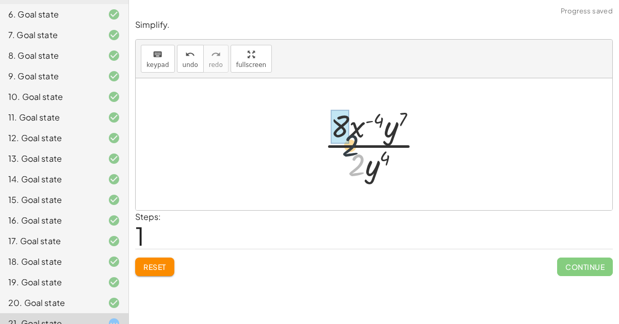
drag, startPoint x: 348, startPoint y: 160, endPoint x: 335, endPoint y: 133, distance: 29.8
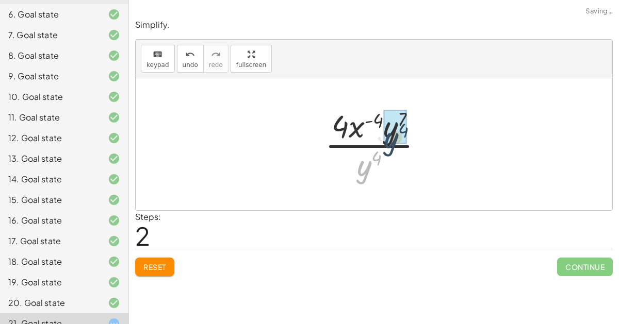
drag, startPoint x: 359, startPoint y: 163, endPoint x: 386, endPoint y: 134, distance: 40.1
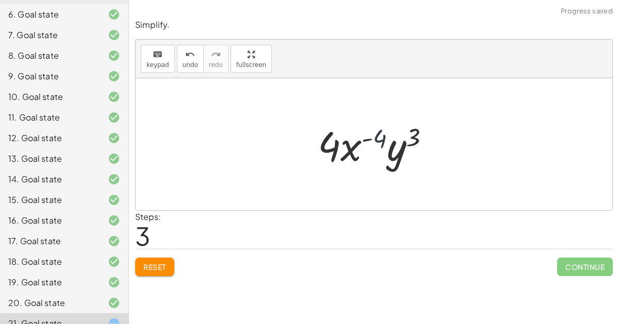
drag, startPoint x: 377, startPoint y: 138, endPoint x: 371, endPoint y: 137, distance: 5.2
click at [371, 137] on div at bounding box center [378, 144] width 131 height 53
drag, startPoint x: 367, startPoint y: 137, endPoint x: 355, endPoint y: 183, distance: 47.9
click at [355, 183] on div "· 8 · x 2 · y 7 · 2 · x 6 · y 4 · 8 · x ( + 2 − 6 ) · y 7 · 2 · y 4 · 8 · x ( -…" at bounding box center [374, 144] width 477 height 132
drag, startPoint x: 345, startPoint y: 149, endPoint x: 347, endPoint y: 180, distance: 30.5
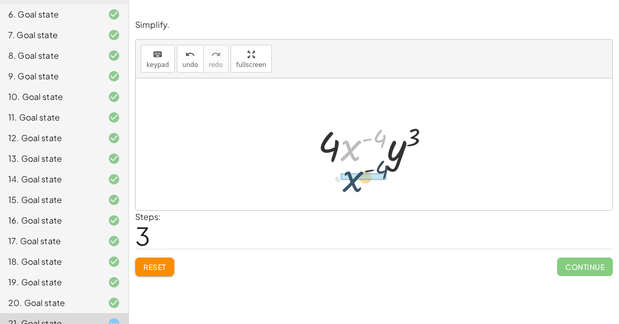
click at [347, 180] on div "· 8 · x 2 · y 7 · 2 · x 6 · y 4 · 8 · x ( + 2 − 6 ) · y 7 · 2 · y 4 · 8 · x ( -…" at bounding box center [374, 144] width 477 height 132
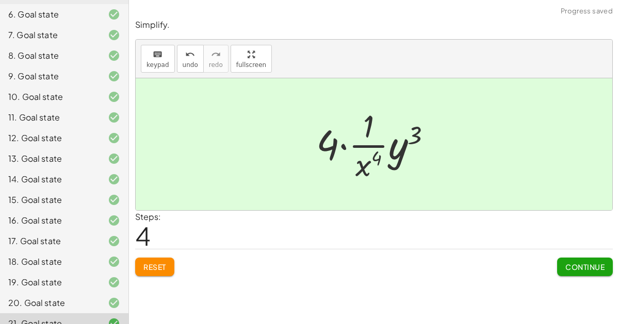
click at [576, 271] on button "Continue" at bounding box center [585, 267] width 56 height 19
